Goal: Share content

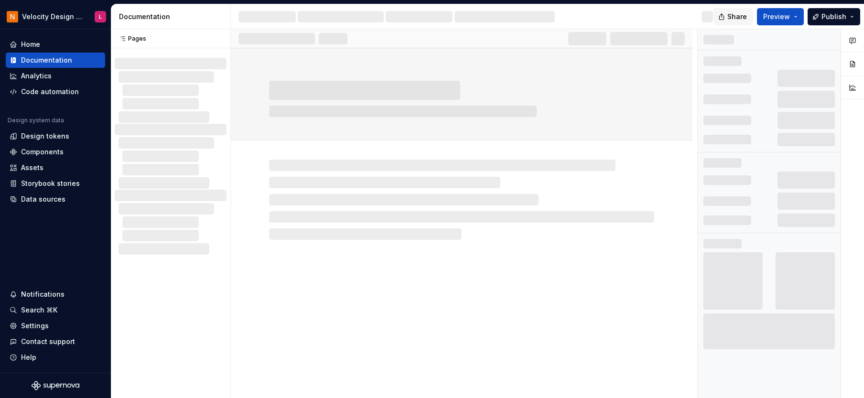
click at [734, 17] on span "Share" at bounding box center [737, 17] width 20 height 10
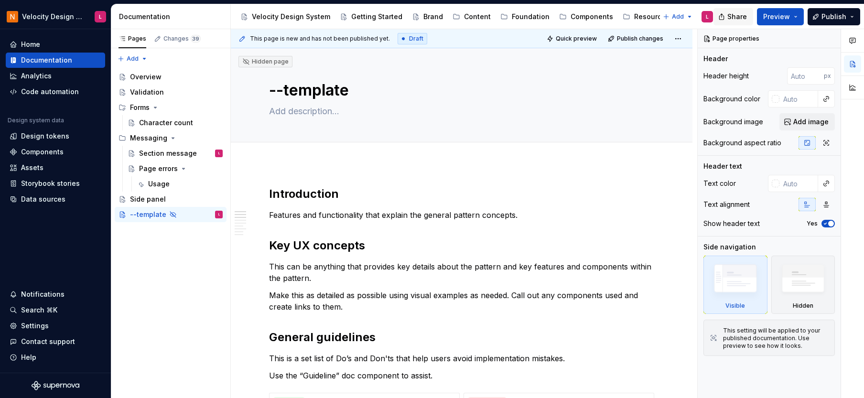
click at [734, 20] on span "Share" at bounding box center [737, 17] width 20 height 10
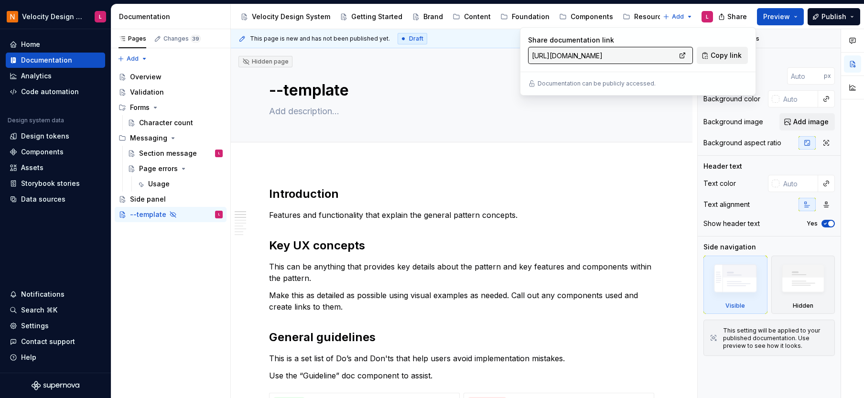
click at [712, 55] on span "Copy link" at bounding box center [725, 56] width 31 height 10
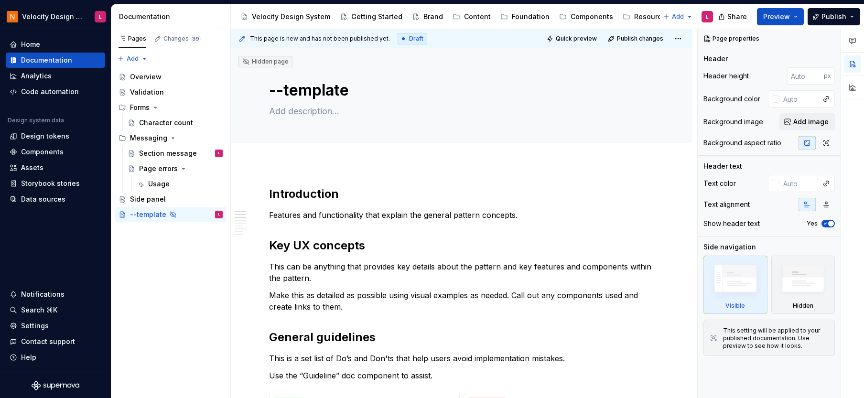
drag, startPoint x: 606, startPoint y: 186, endPoint x: 568, endPoint y: 145, distance: 55.4
type textarea "*"
